Goal: Information Seeking & Learning: Learn about a topic

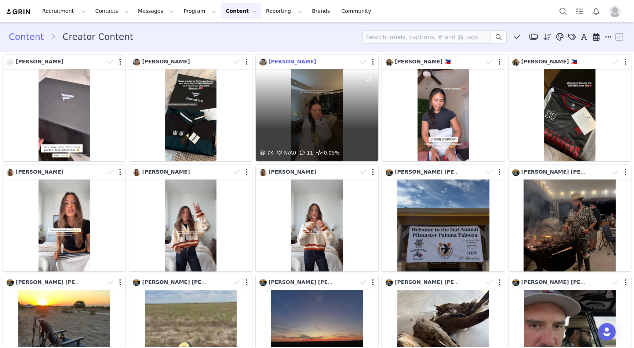
click at [308, 62] on span "[PERSON_NAME]" at bounding box center [292, 62] width 48 height 6
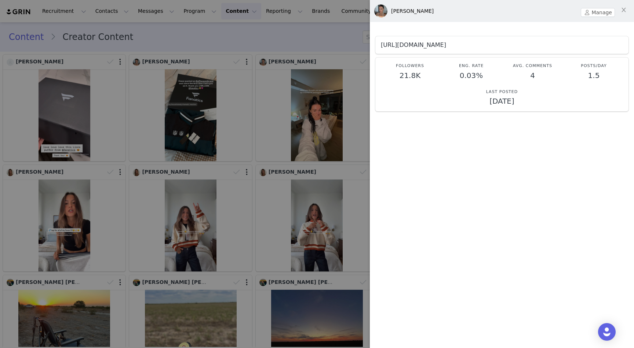
click at [433, 45] on link "https://www.instagram.com/kelanianastasi" at bounding box center [413, 44] width 65 height 7
click at [251, 110] on div at bounding box center [317, 174] width 634 height 348
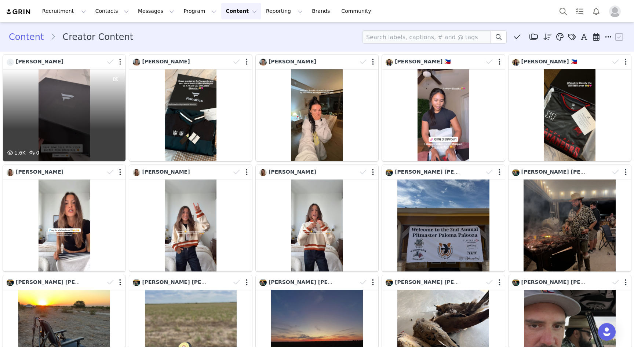
click at [120, 63] on button "button" at bounding box center [120, 61] width 2 height 7
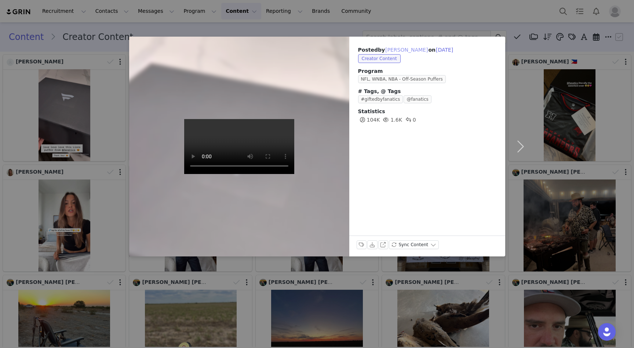
click at [399, 49] on button "[PERSON_NAME]" at bounding box center [406, 49] width 43 height 9
type input "[PERSON_NAME]"
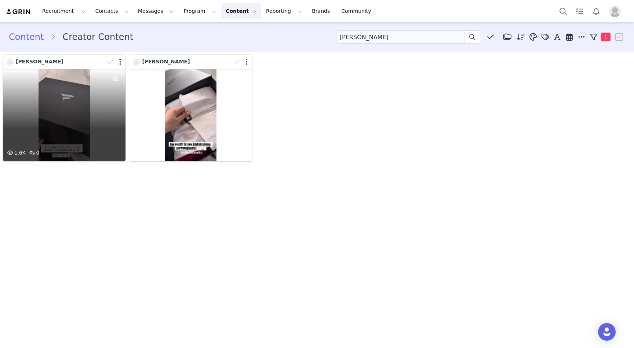
click at [33, 60] on div "[PERSON_NAME]" at bounding box center [56, 62] width 98 height 8
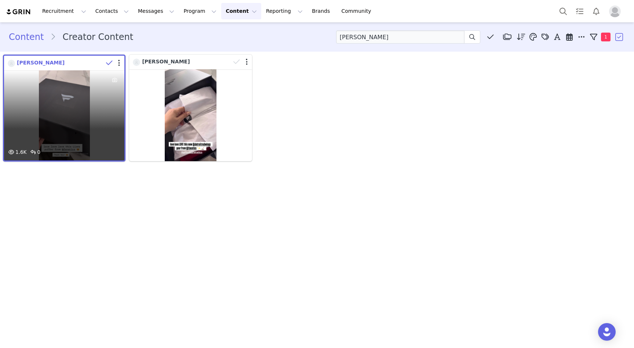
click at [29, 60] on span "[PERSON_NAME]" at bounding box center [41, 63] width 48 height 6
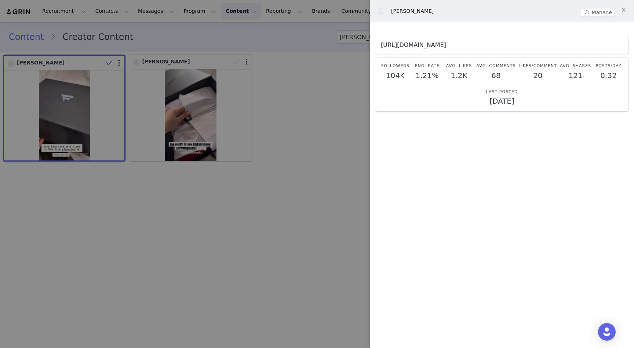
click at [411, 45] on link "https://www.instagram.com/juliaq__" at bounding box center [413, 44] width 65 height 7
click at [297, 102] on div at bounding box center [317, 174] width 634 height 348
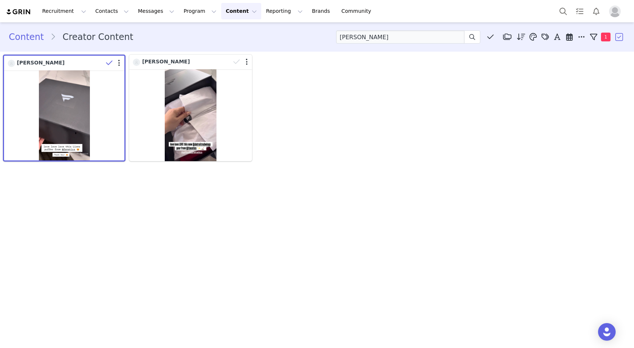
click at [25, 13] on img at bounding box center [19, 11] width 26 height 7
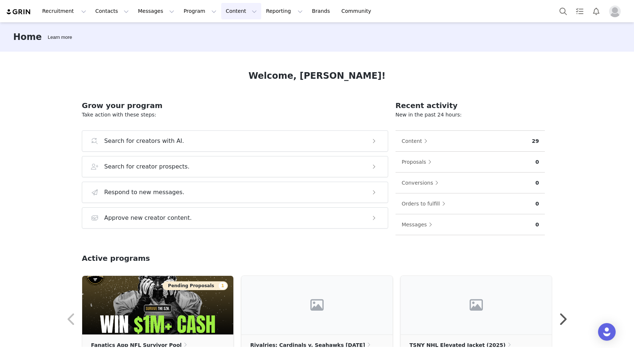
click at [225, 12] on button "Content Content" at bounding box center [241, 11] width 40 height 16
click at [225, 31] on p "Creator Content" at bounding box center [232, 33] width 41 height 8
